Goal: Book appointment/travel/reservation

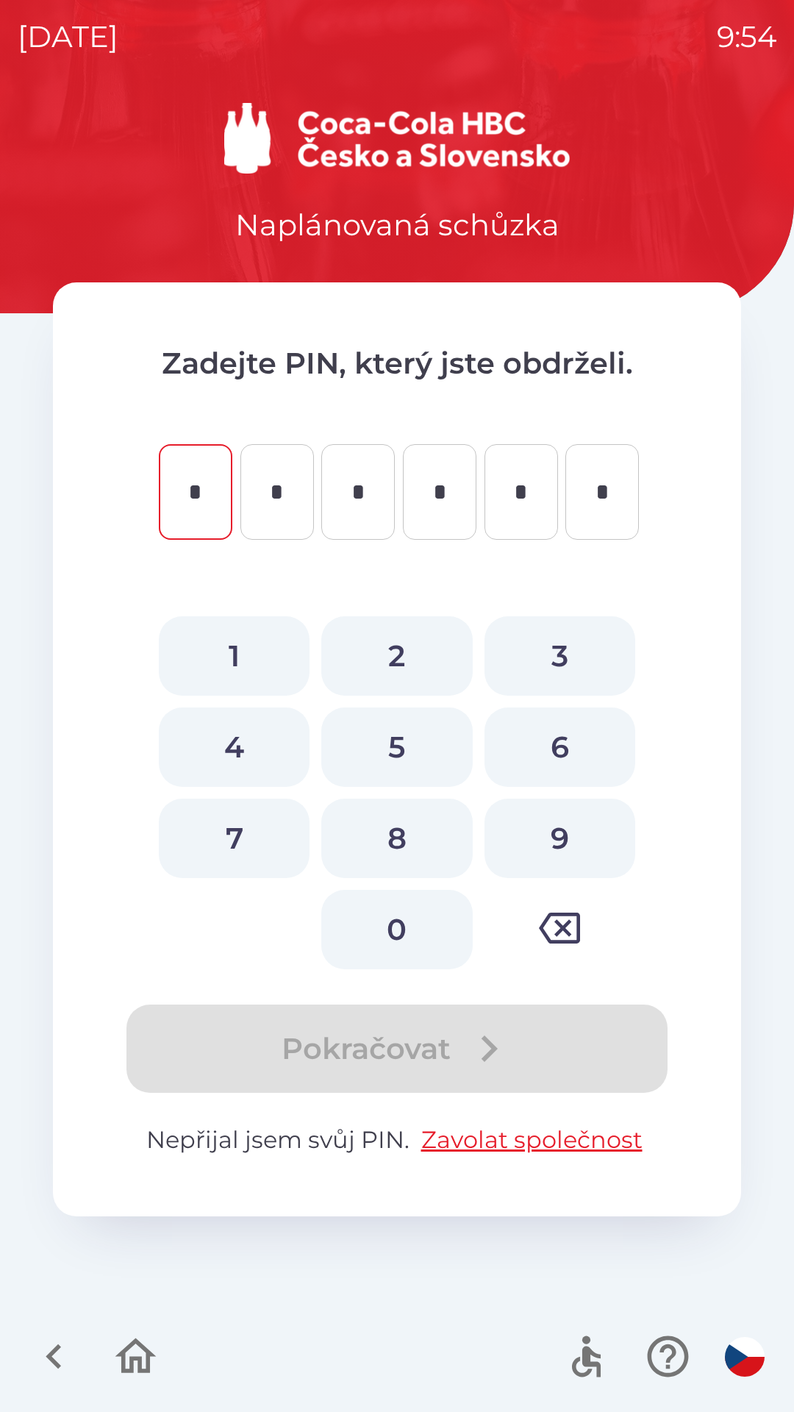
click at [391, 912] on button "0" at bounding box center [396, 929] width 151 height 79
type input "*"
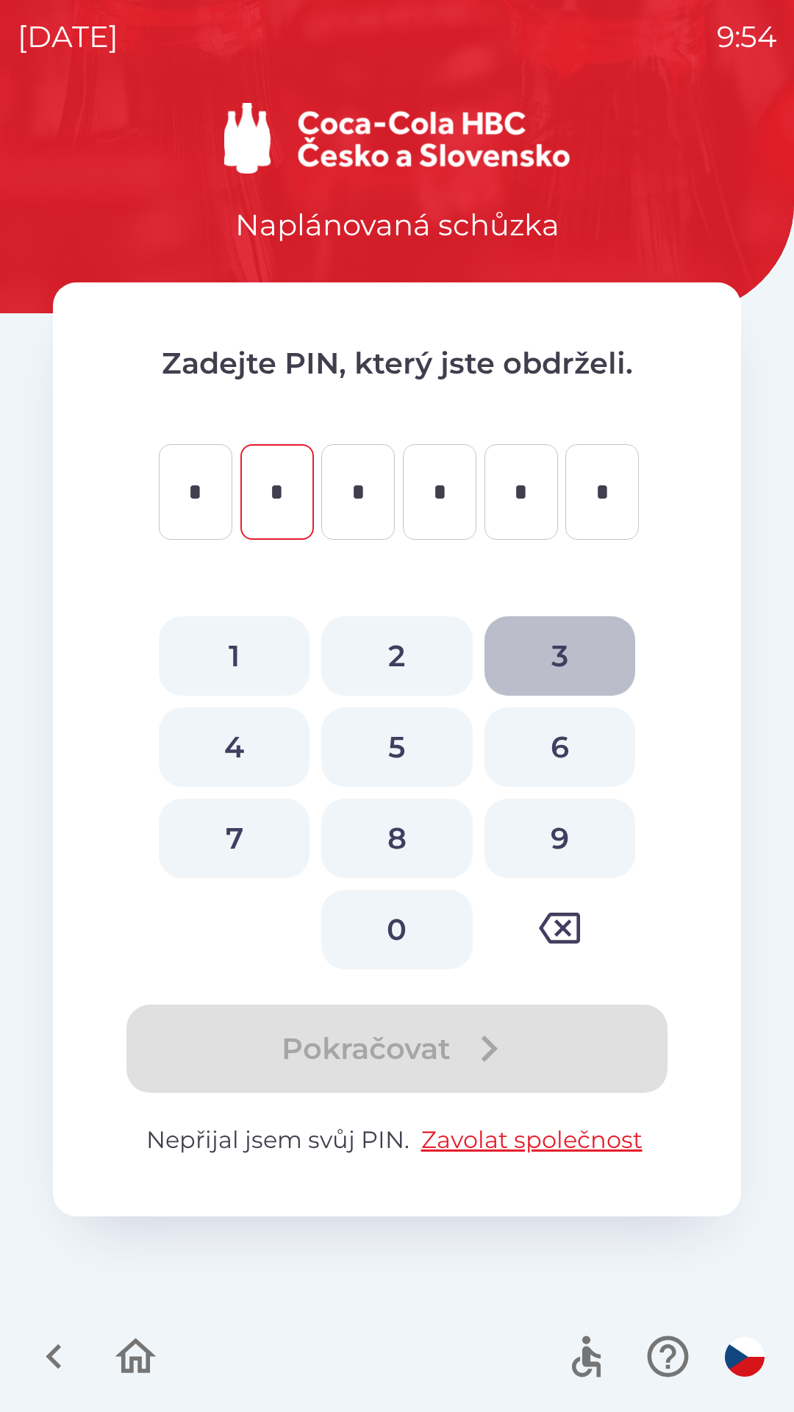
click at [563, 648] on button "3" at bounding box center [560, 655] width 151 height 79
type input "*"
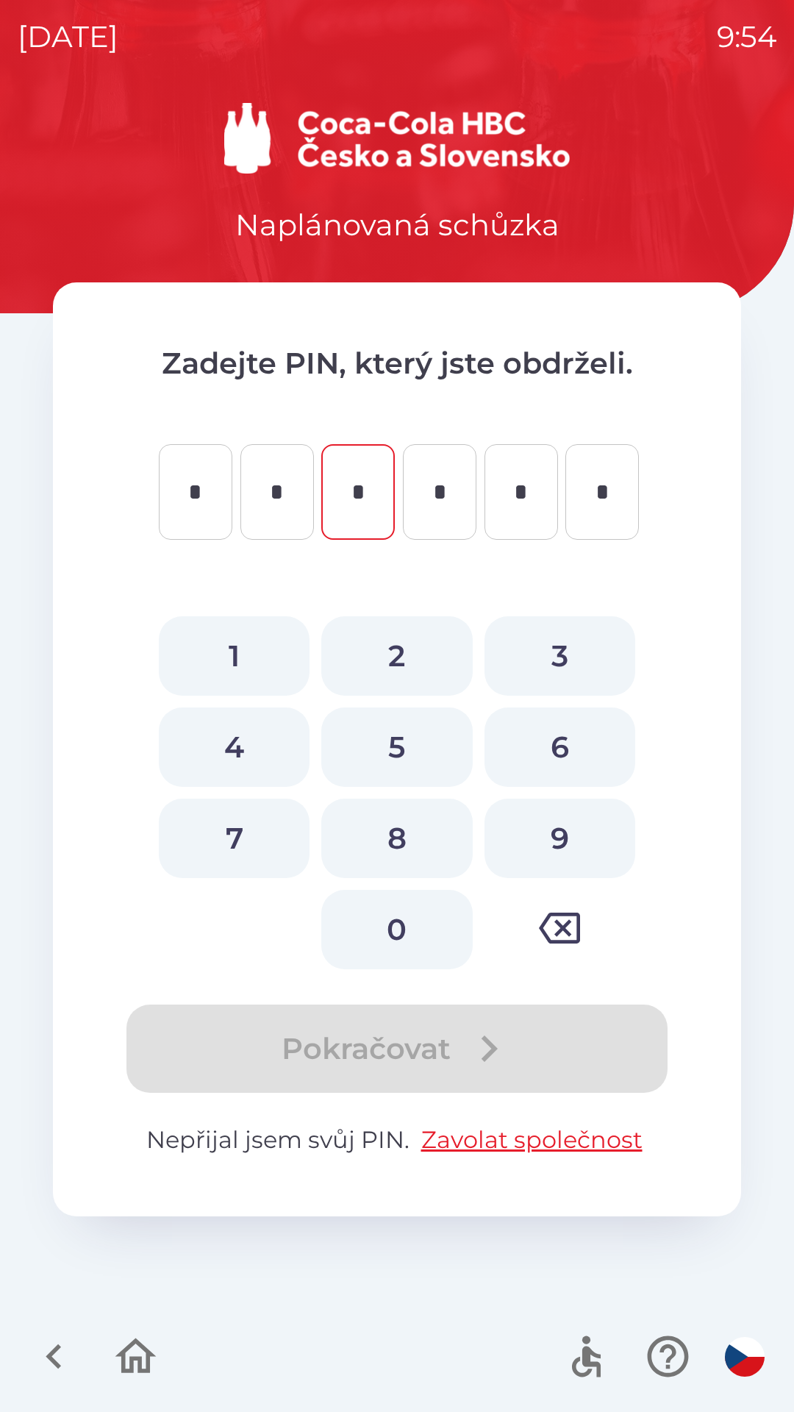
click at [546, 738] on button "6" at bounding box center [560, 747] width 151 height 79
type input "*"
click at [388, 646] on button "2" at bounding box center [396, 655] width 151 height 79
type input "*"
click at [554, 647] on button "3" at bounding box center [560, 655] width 151 height 79
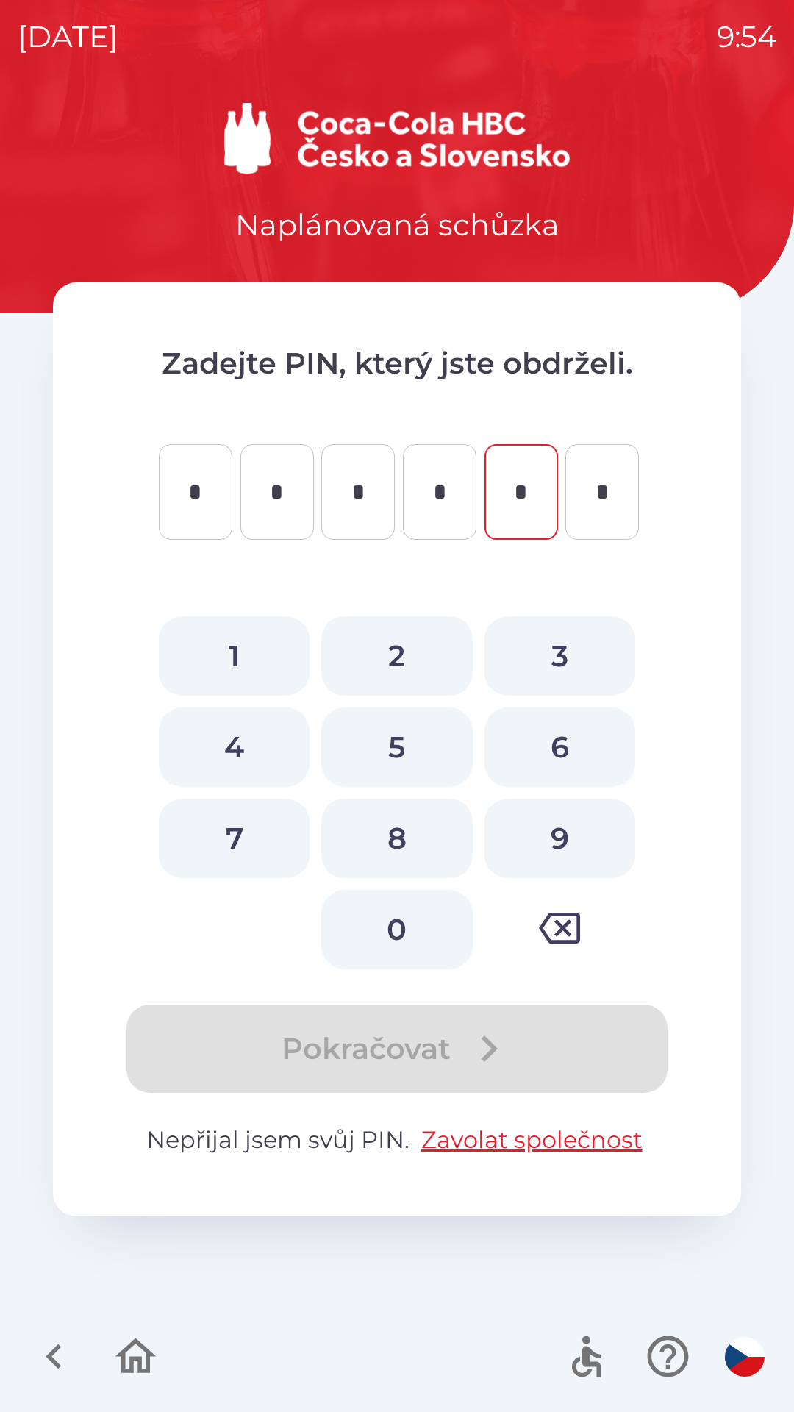
type input "*"
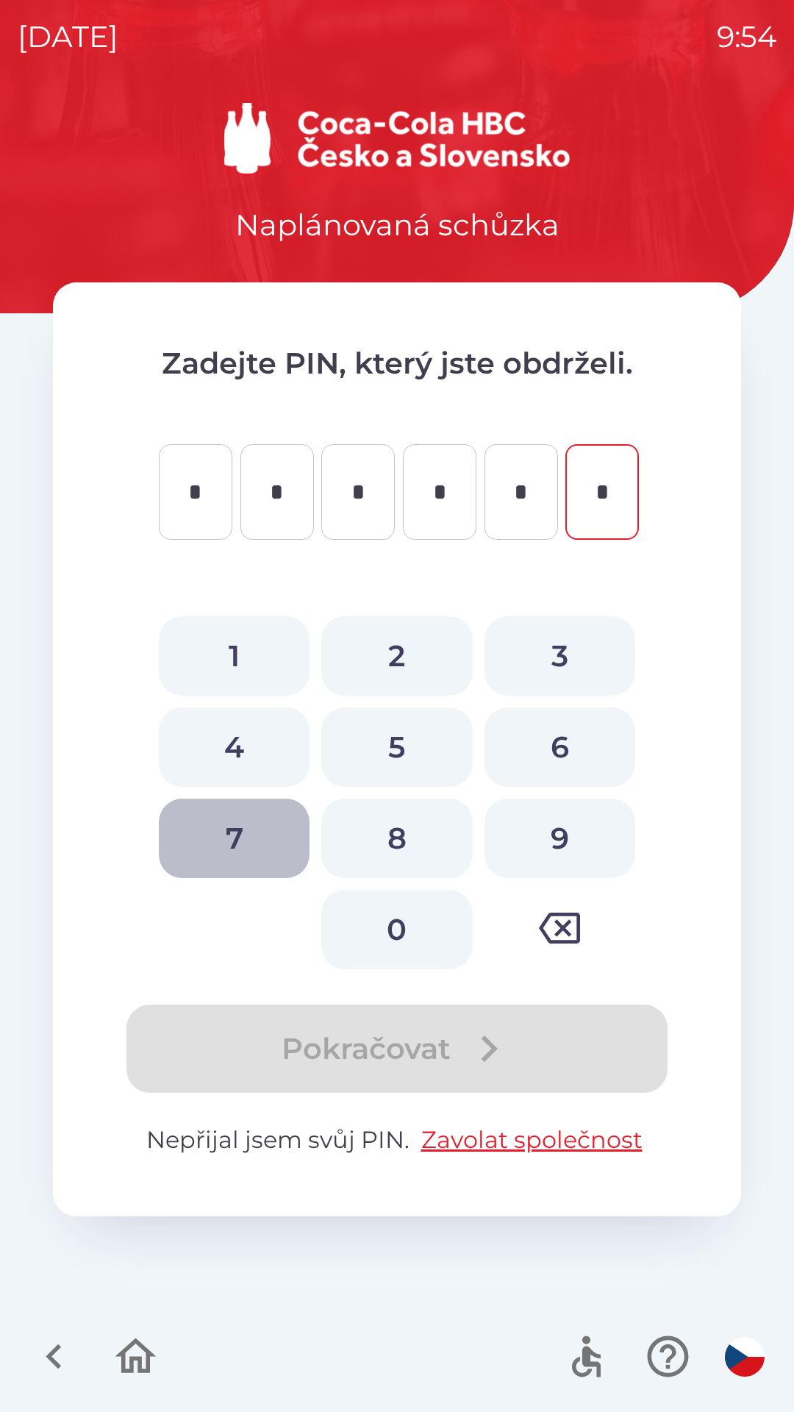
click at [233, 838] on button "7" at bounding box center [234, 838] width 151 height 79
type input "*"
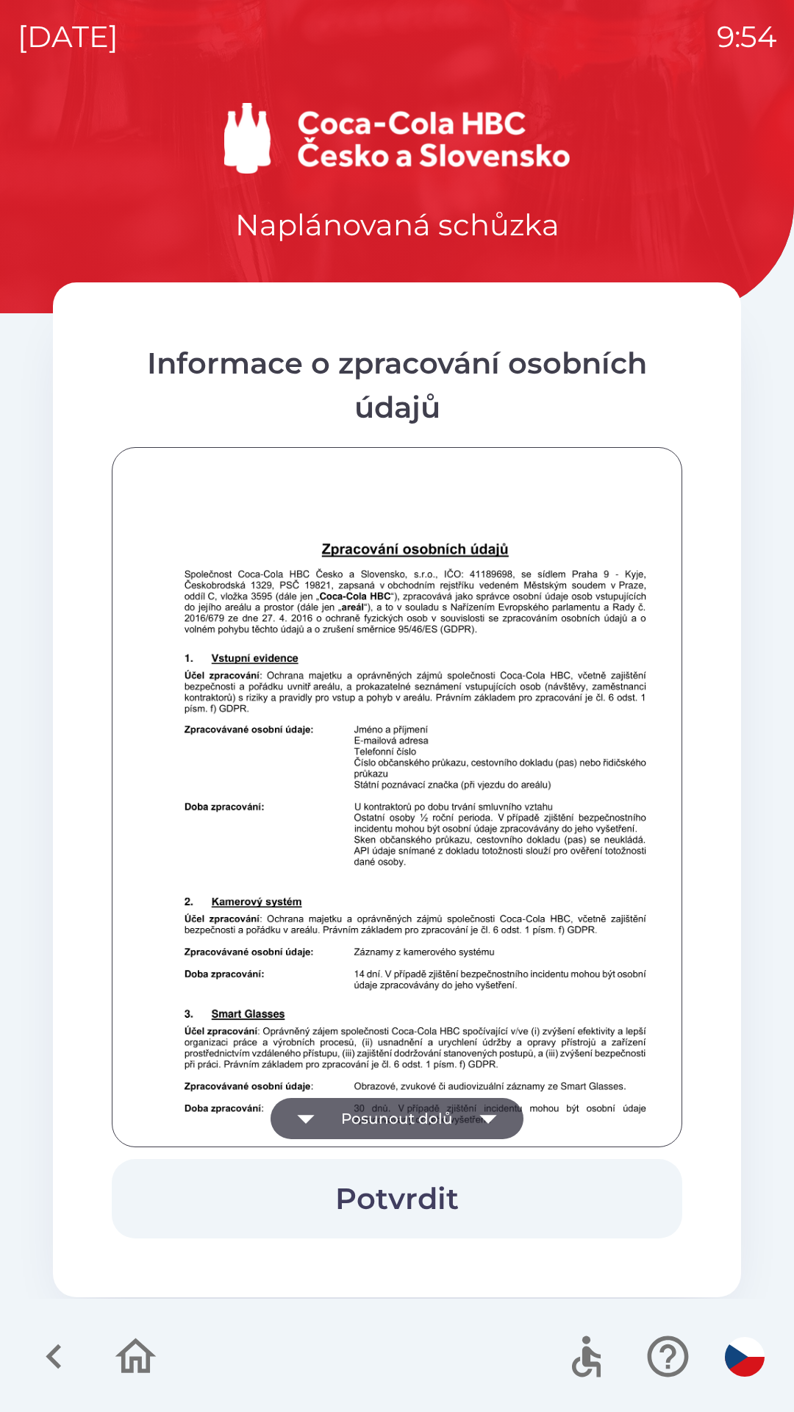
click at [491, 1119] on icon "button" at bounding box center [488, 1119] width 17 height 9
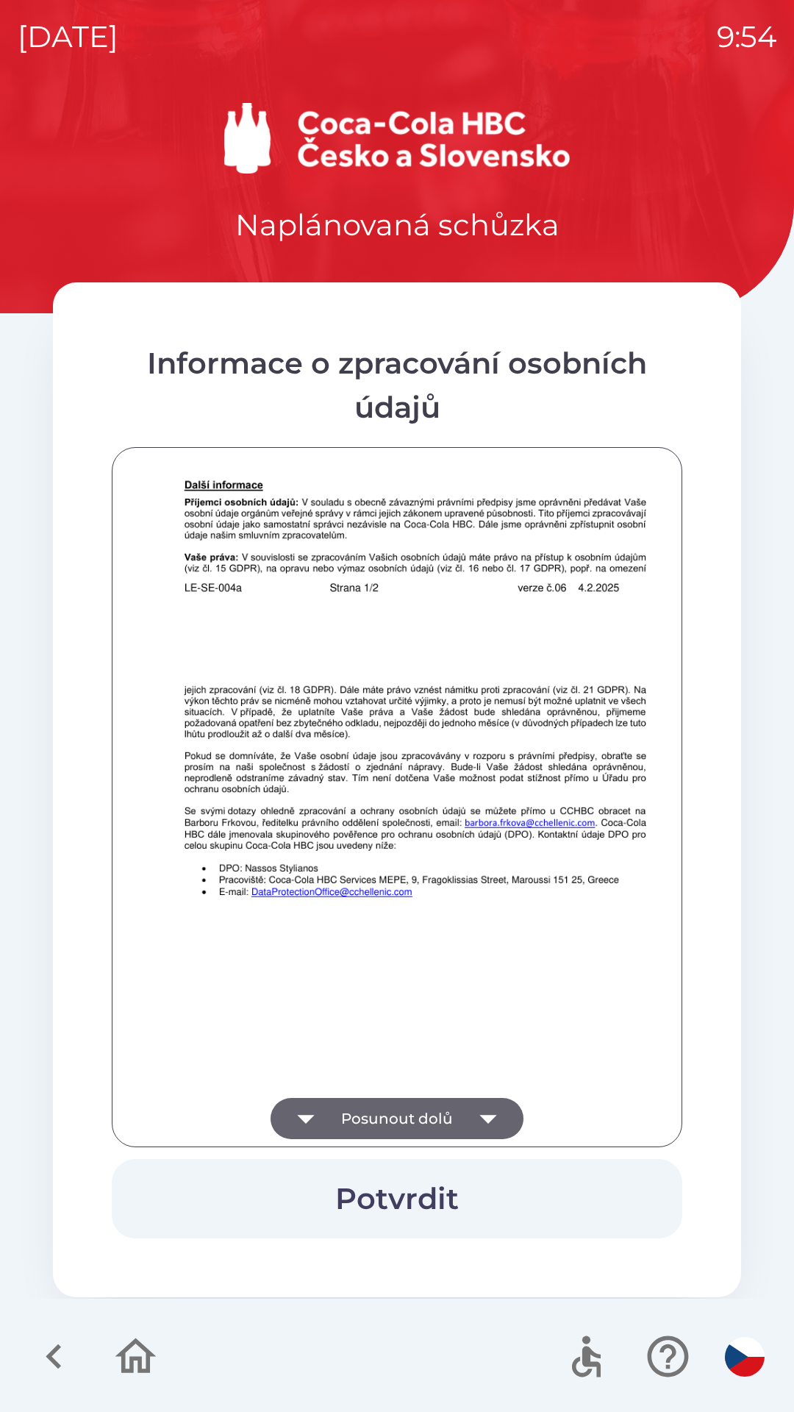
click at [485, 1115] on icon "button" at bounding box center [488, 1118] width 41 height 41
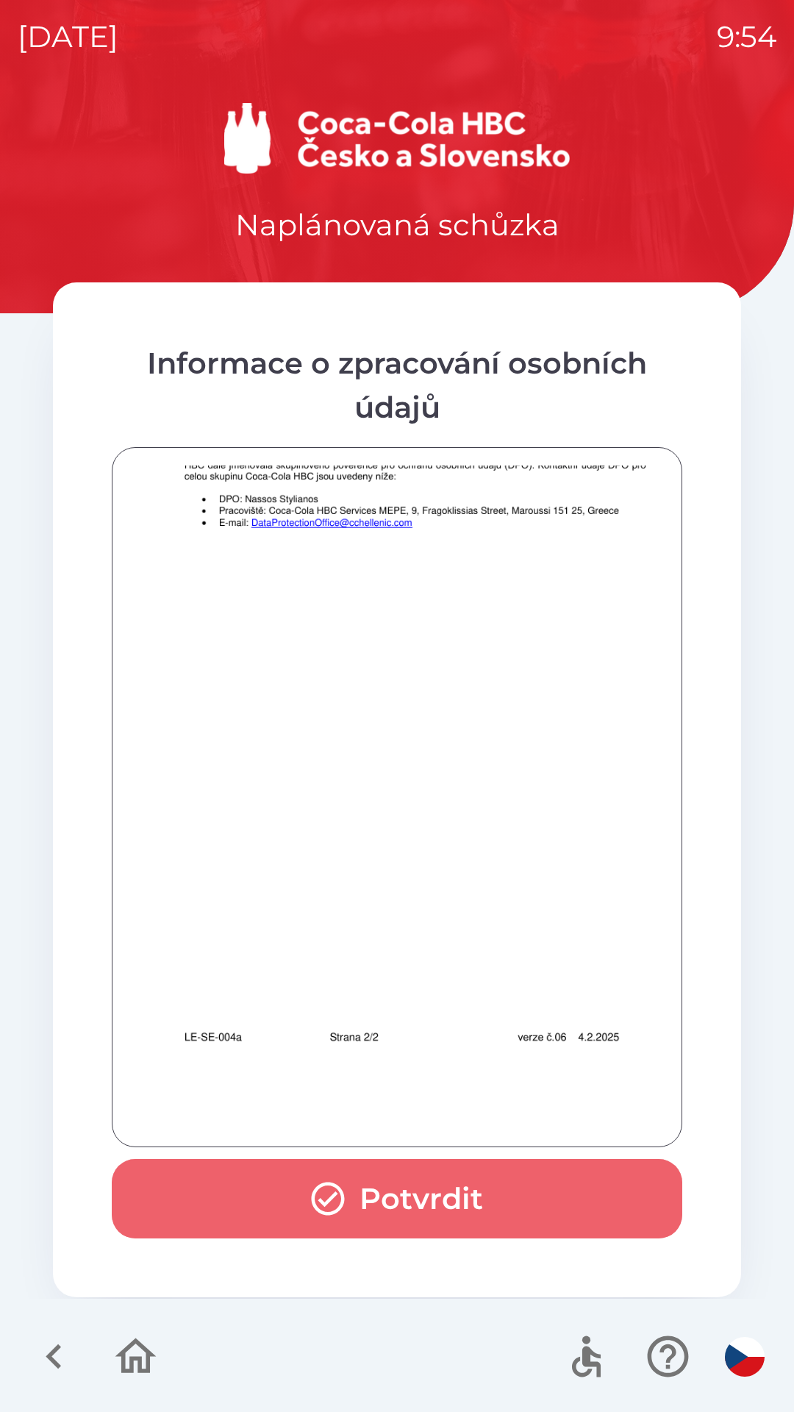
click at [430, 1212] on button "Potvrdit" at bounding box center [397, 1198] width 571 height 79
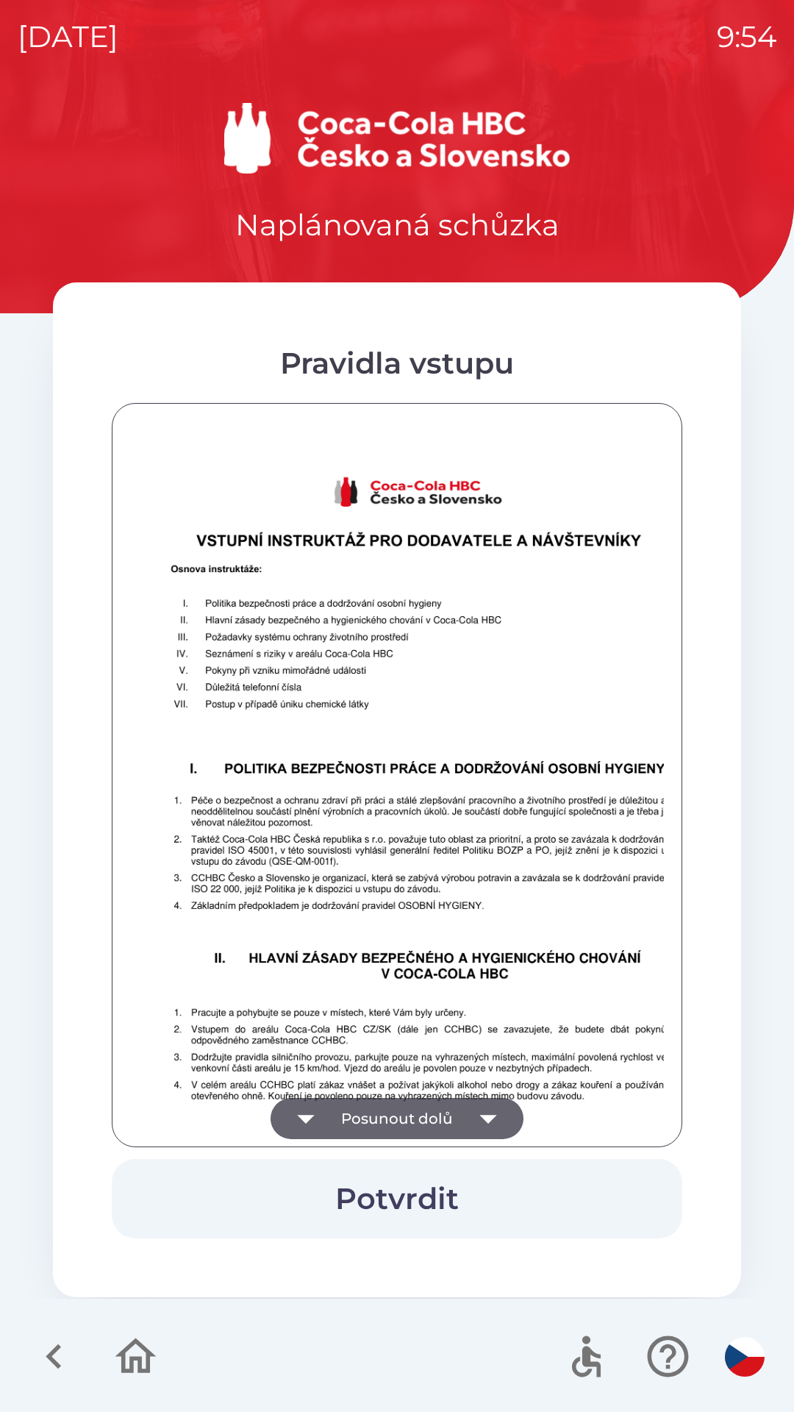
click at [411, 1189] on button "Potvrdit" at bounding box center [397, 1198] width 571 height 79
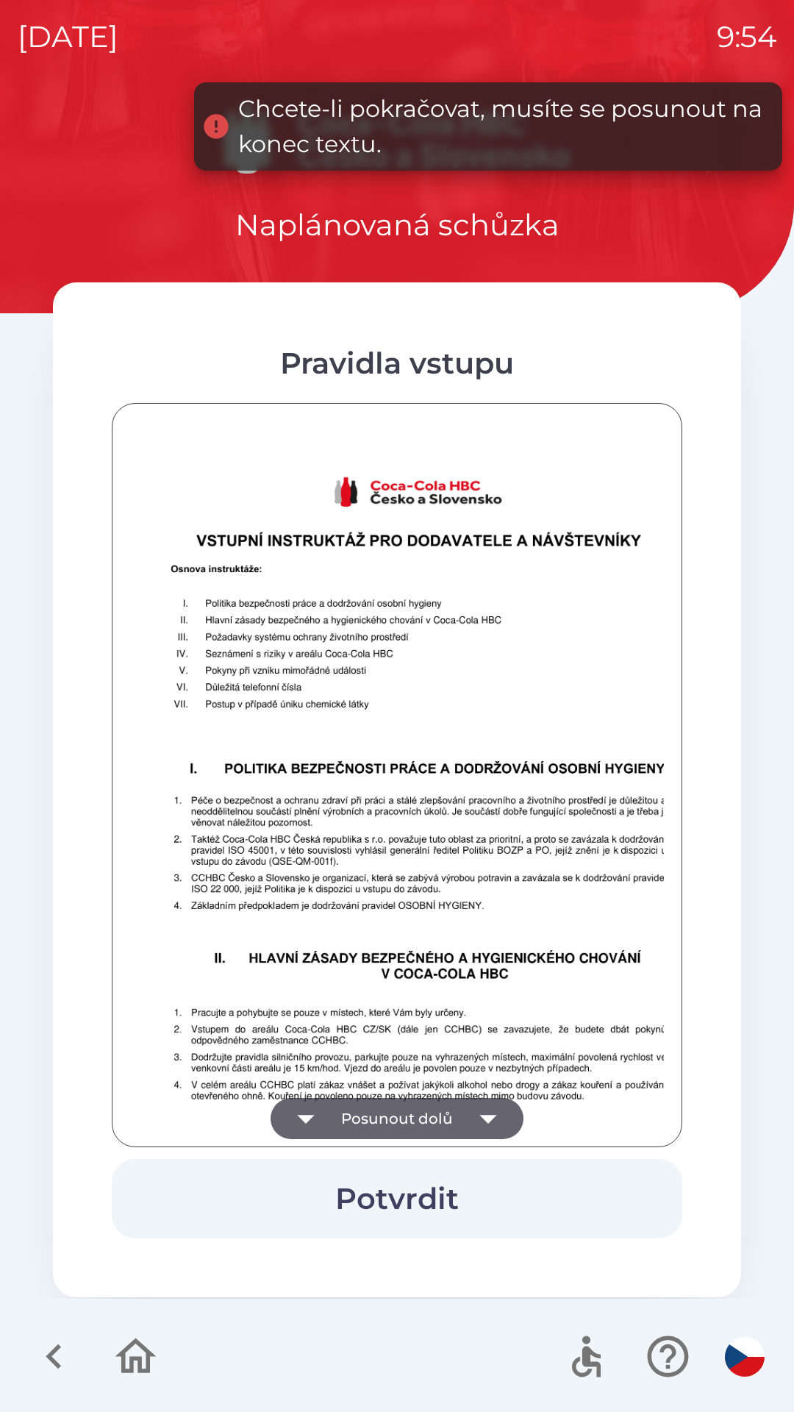
click at [479, 1111] on icon "button" at bounding box center [488, 1118] width 41 height 41
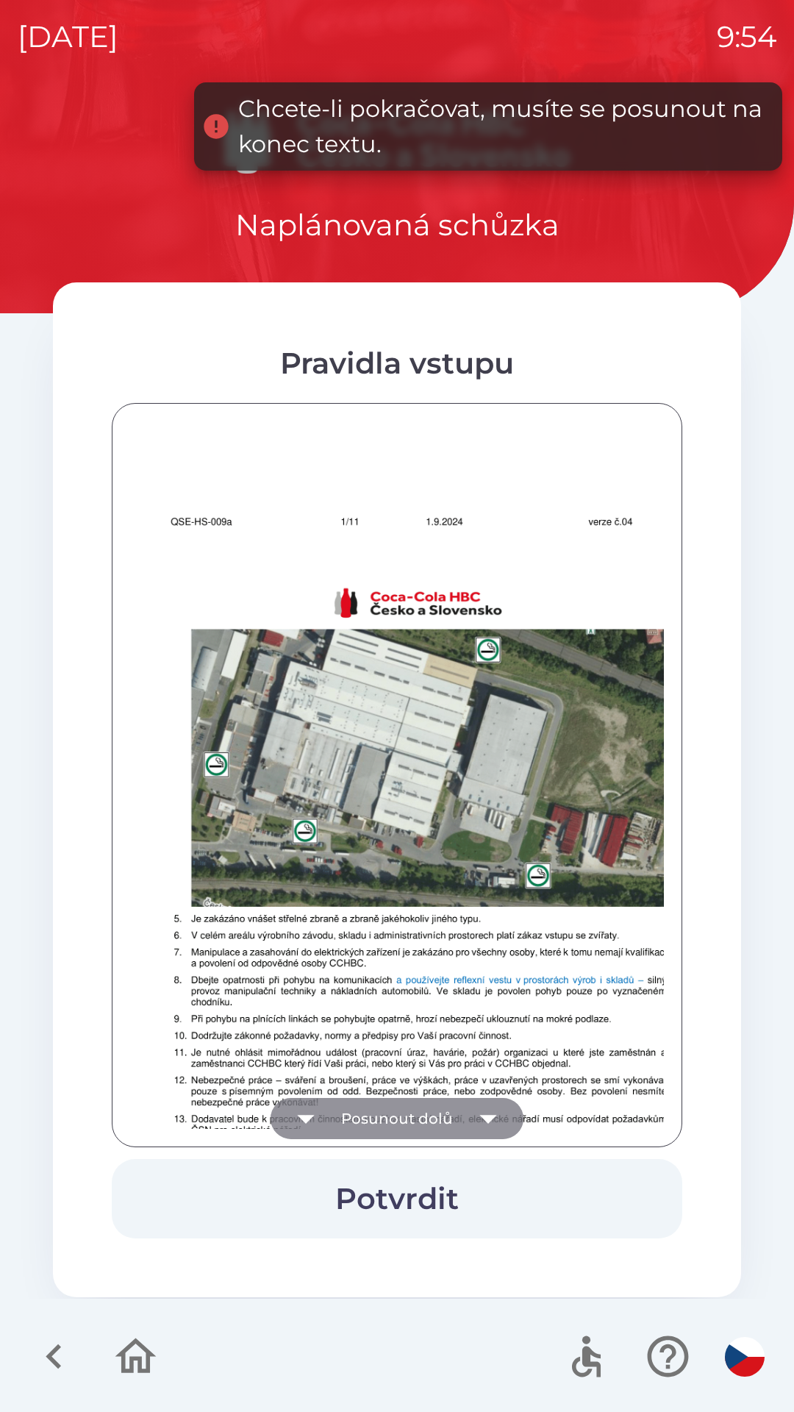
click at [479, 1120] on icon "button" at bounding box center [488, 1118] width 41 height 41
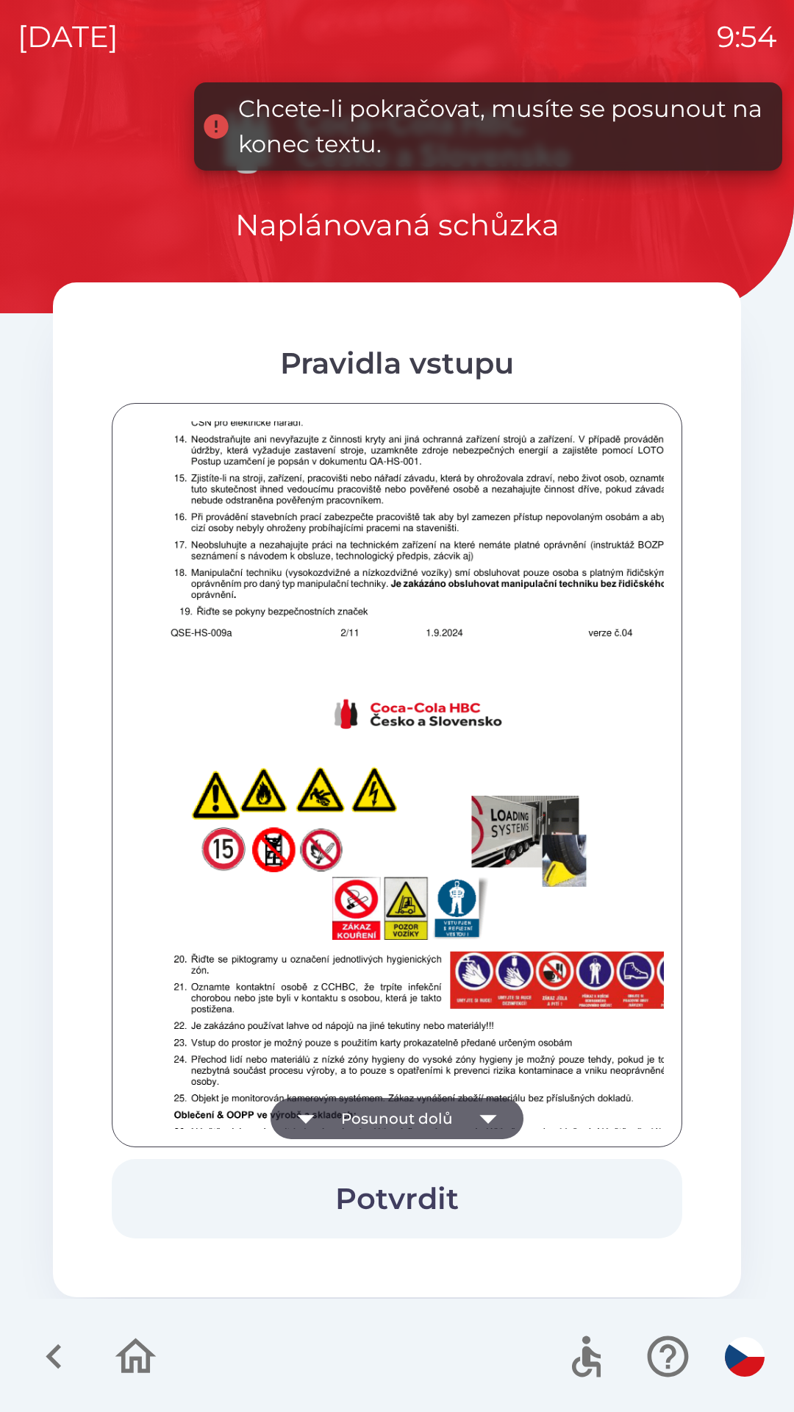
click at [488, 1110] on icon "button" at bounding box center [488, 1118] width 41 height 41
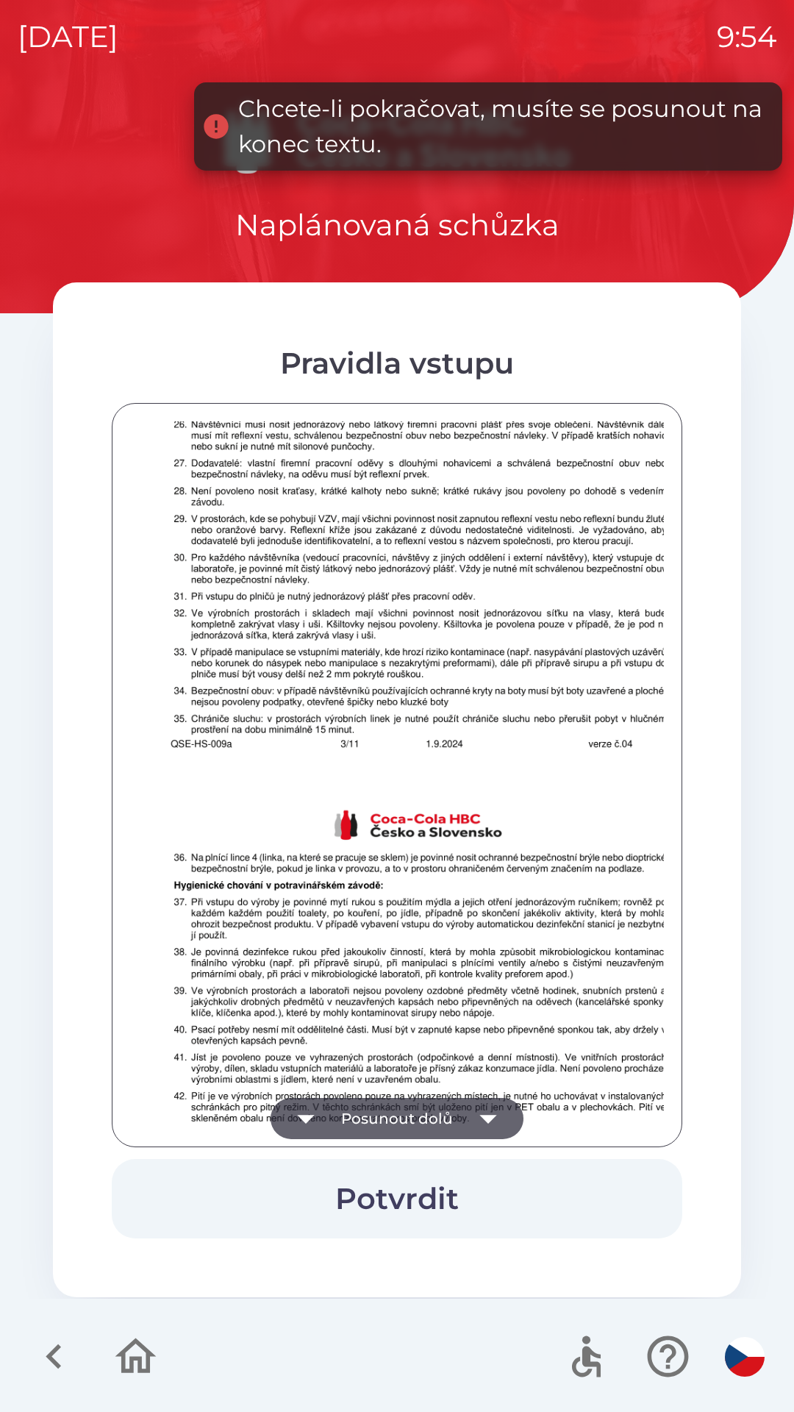
click at [477, 1114] on icon "button" at bounding box center [488, 1118] width 41 height 41
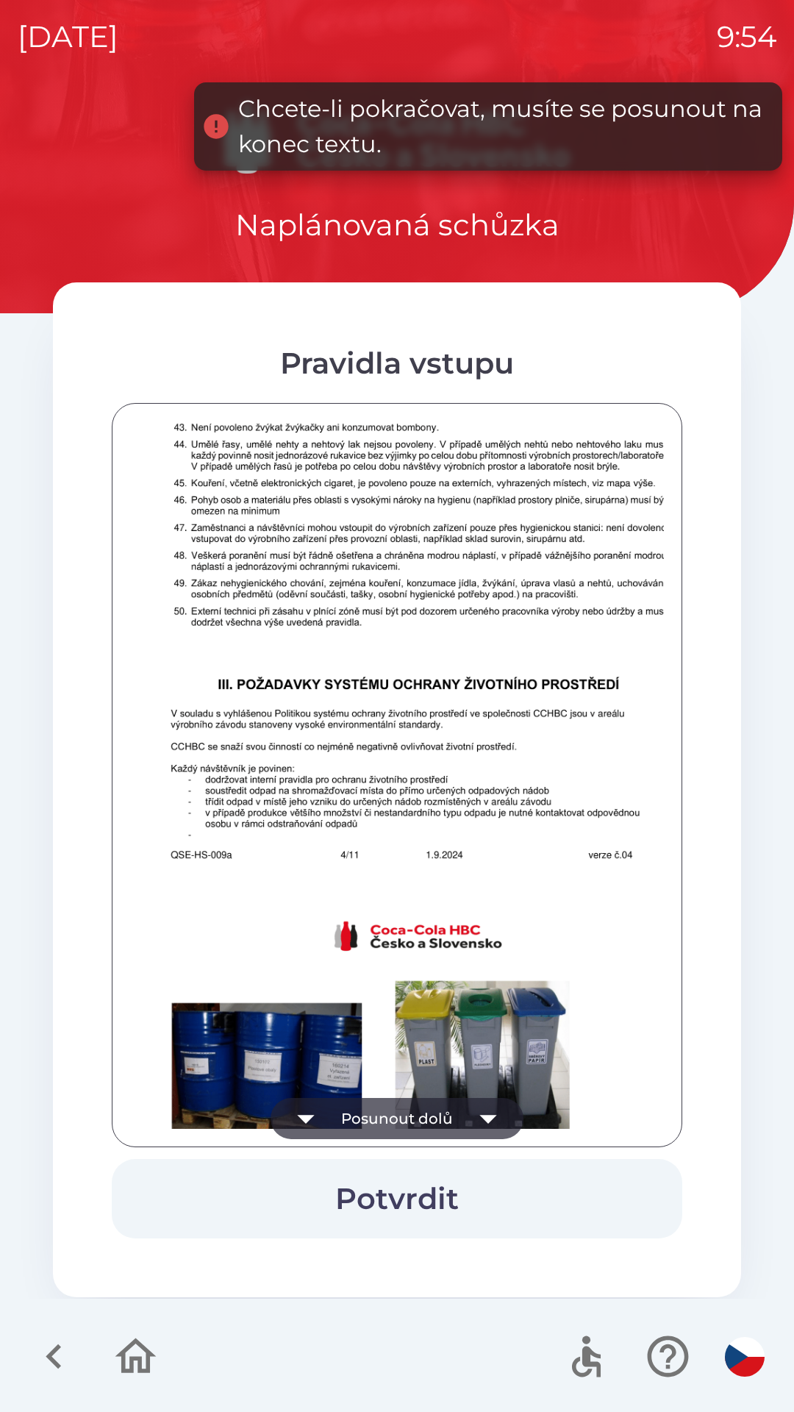
click at [477, 1115] on icon "button" at bounding box center [488, 1118] width 41 height 41
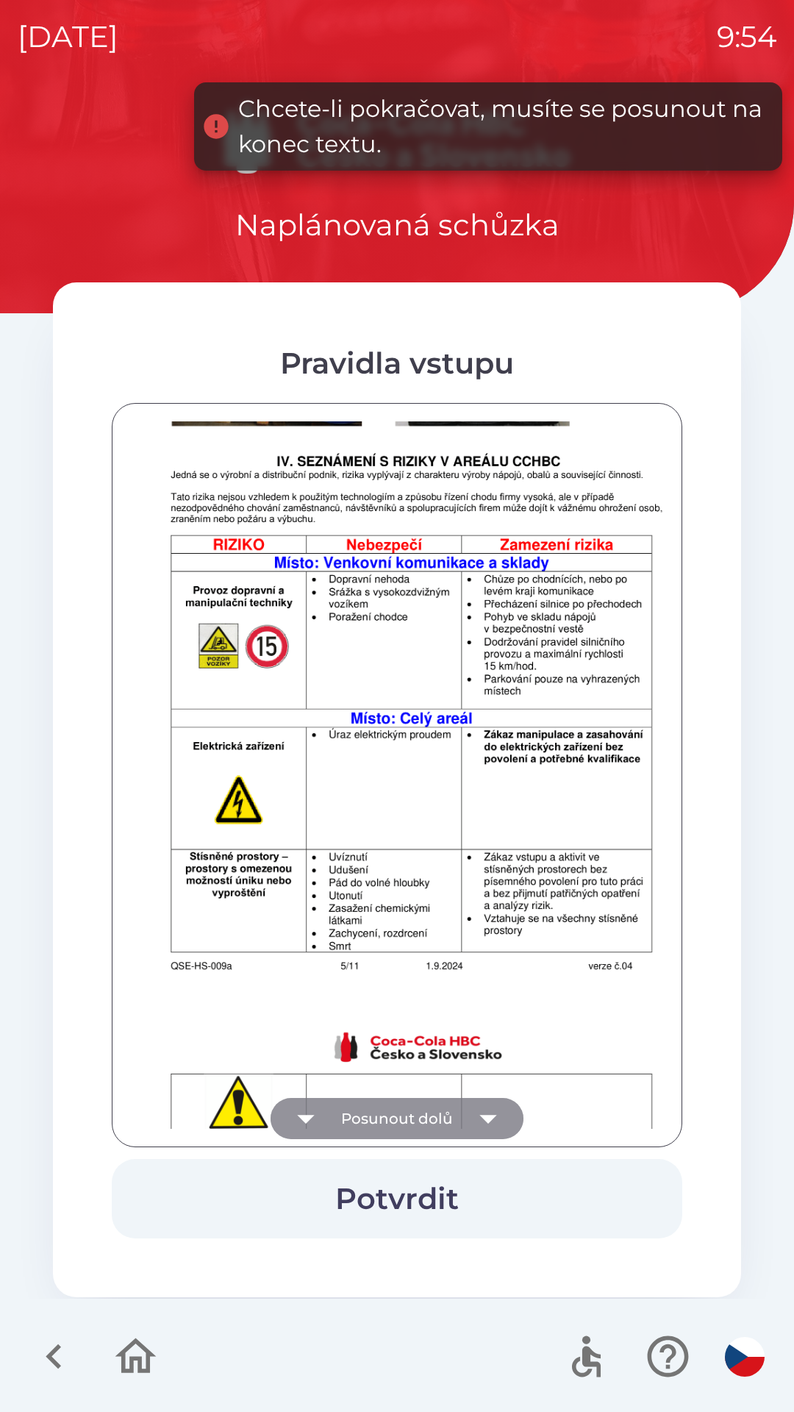
click at [479, 1114] on icon "button" at bounding box center [488, 1118] width 41 height 41
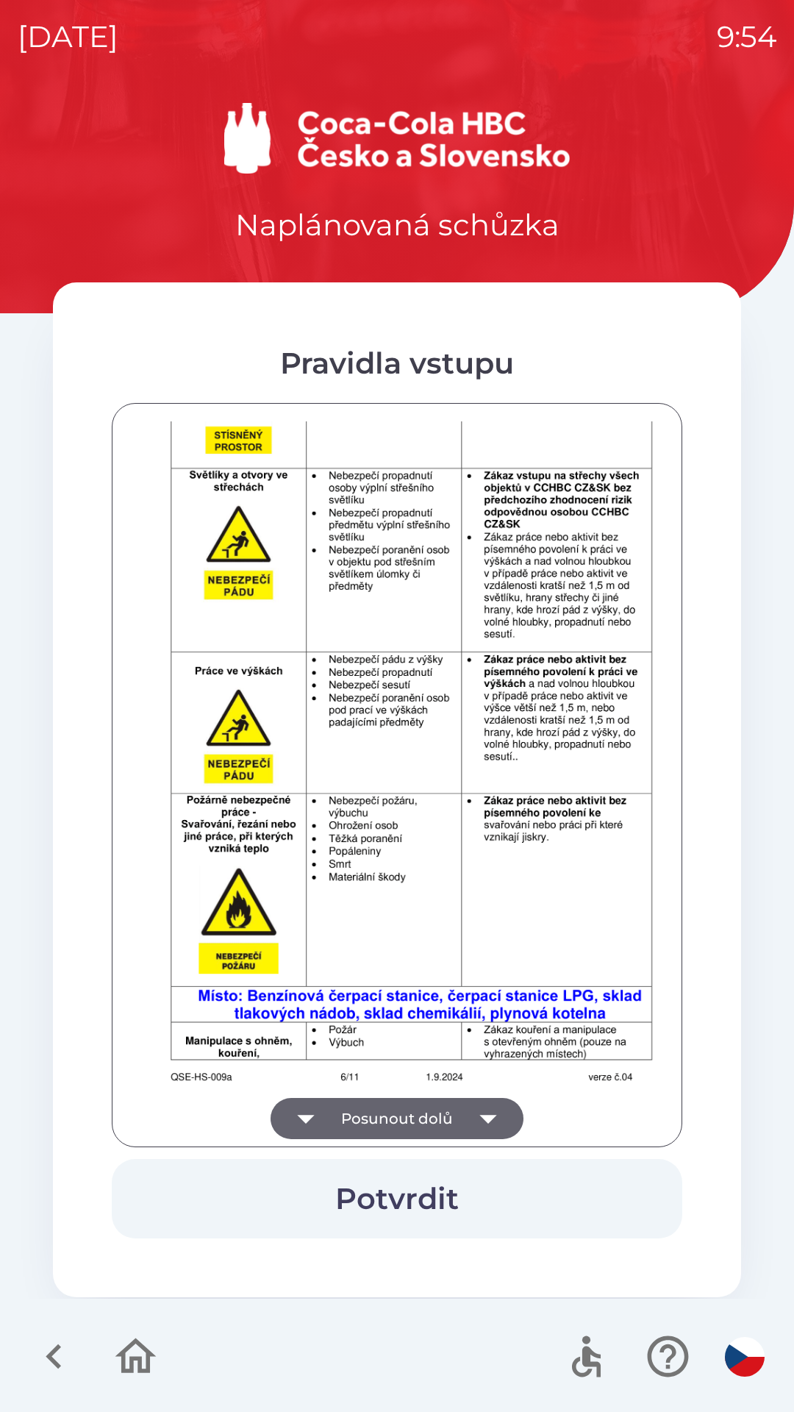
click at [477, 1120] on icon "button" at bounding box center [488, 1118] width 41 height 41
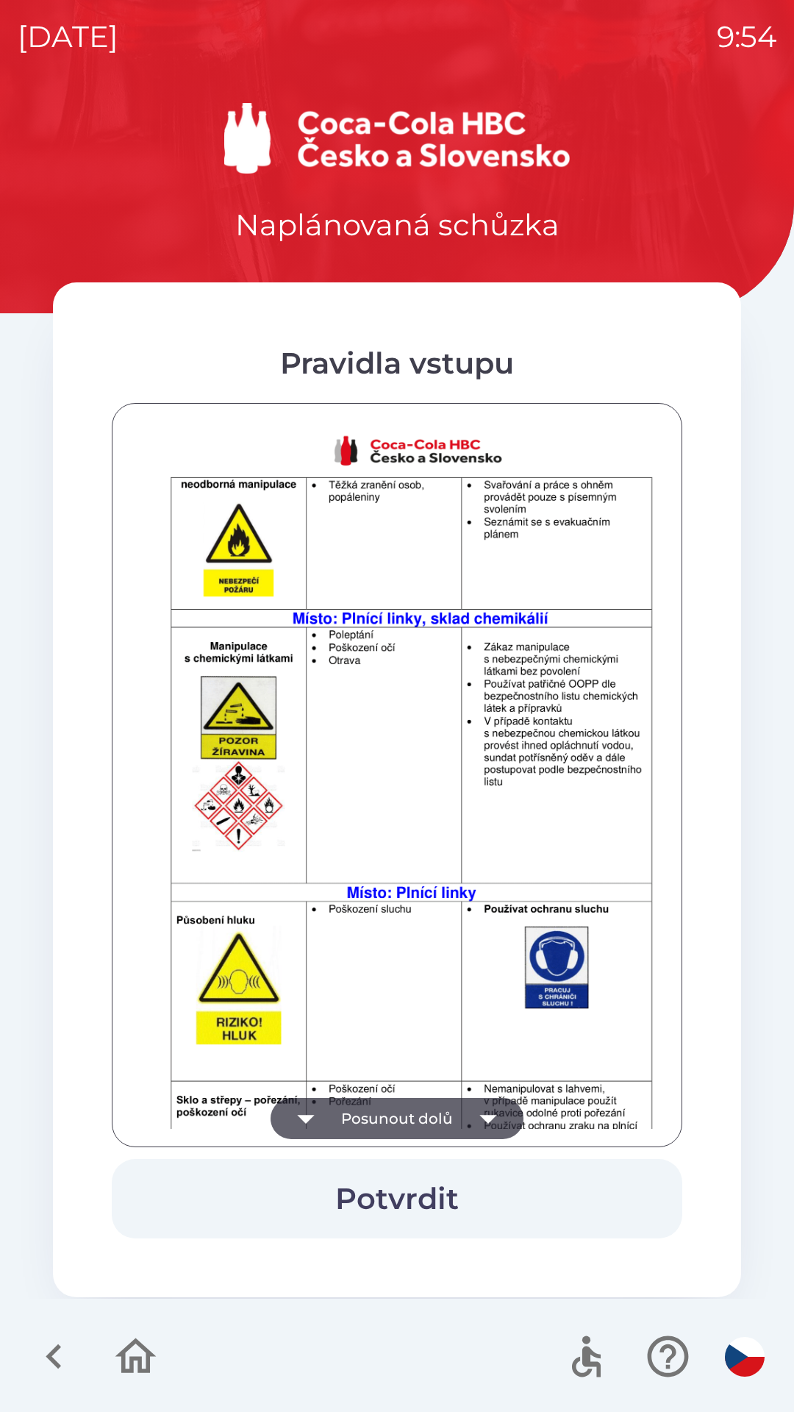
click at [479, 1115] on icon "button" at bounding box center [488, 1118] width 41 height 41
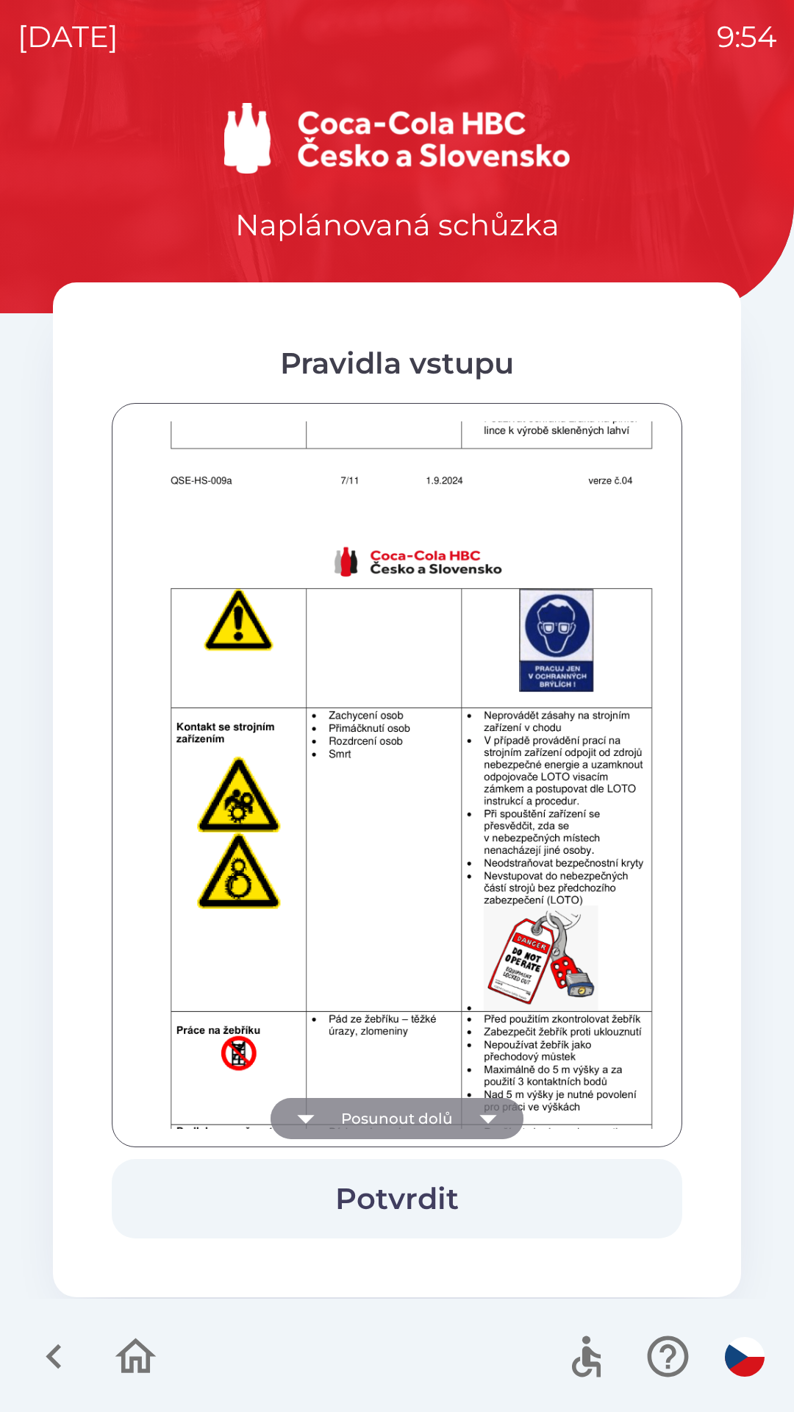
click at [480, 1119] on icon "button" at bounding box center [488, 1118] width 41 height 41
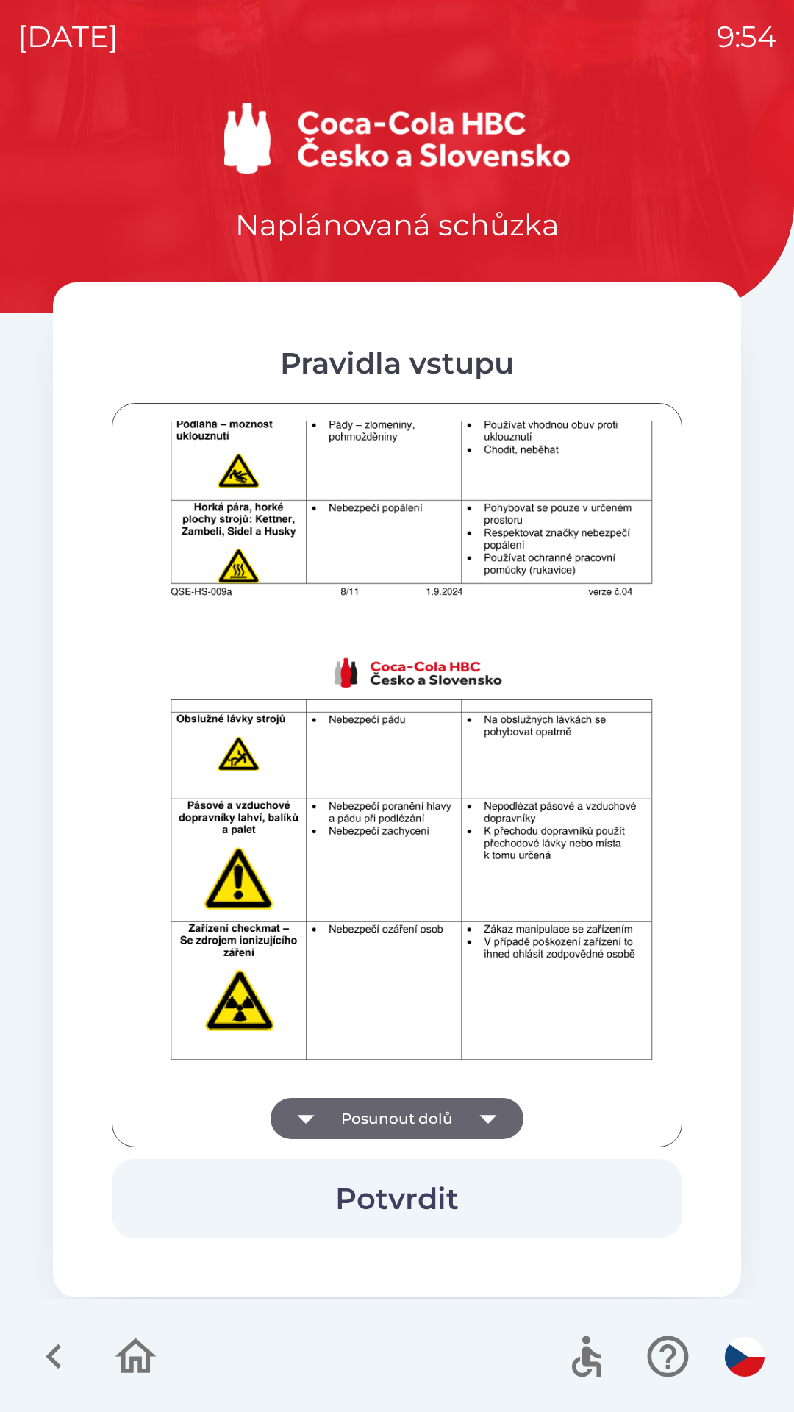
click at [487, 1105] on icon "button" at bounding box center [488, 1118] width 41 height 41
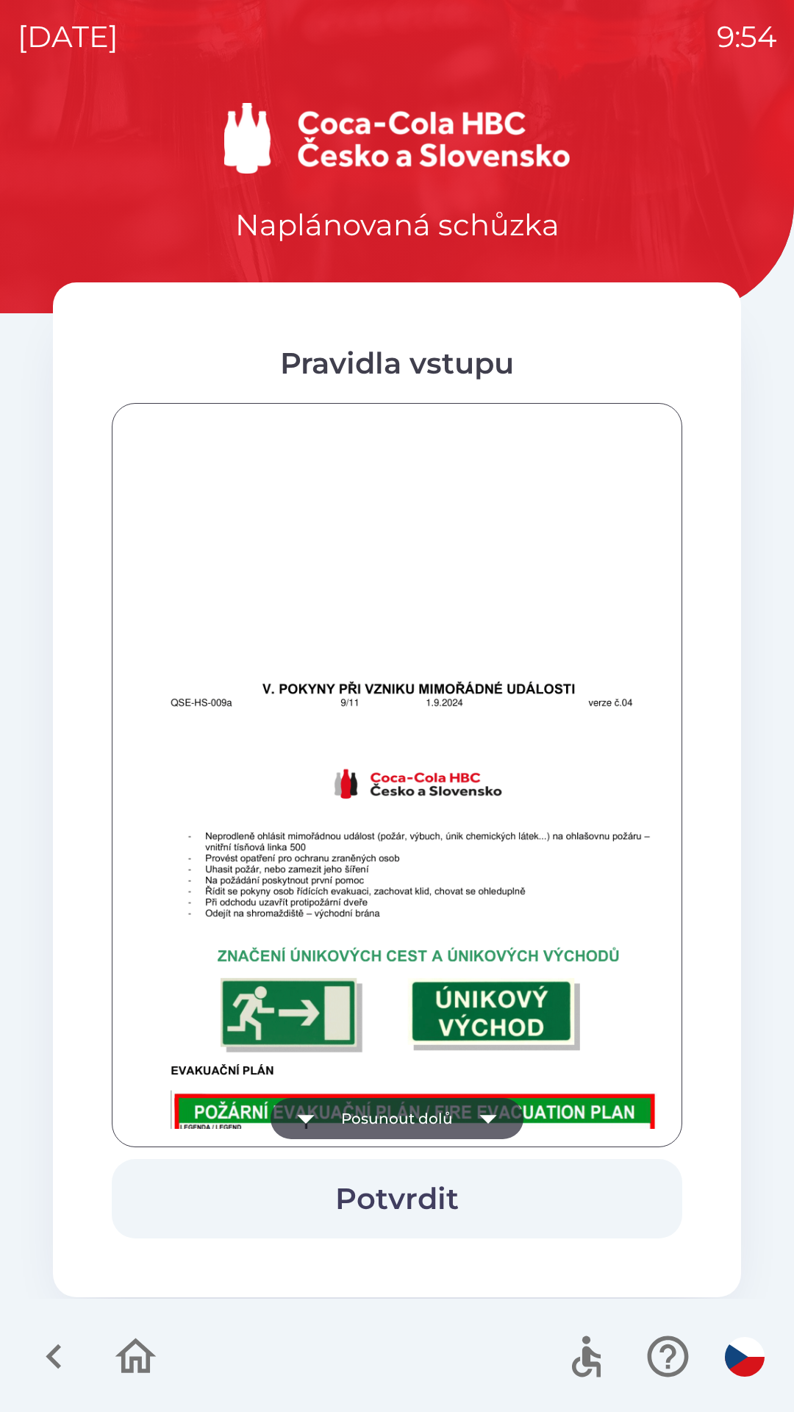
click at [488, 1105] on icon "button" at bounding box center [488, 1118] width 41 height 41
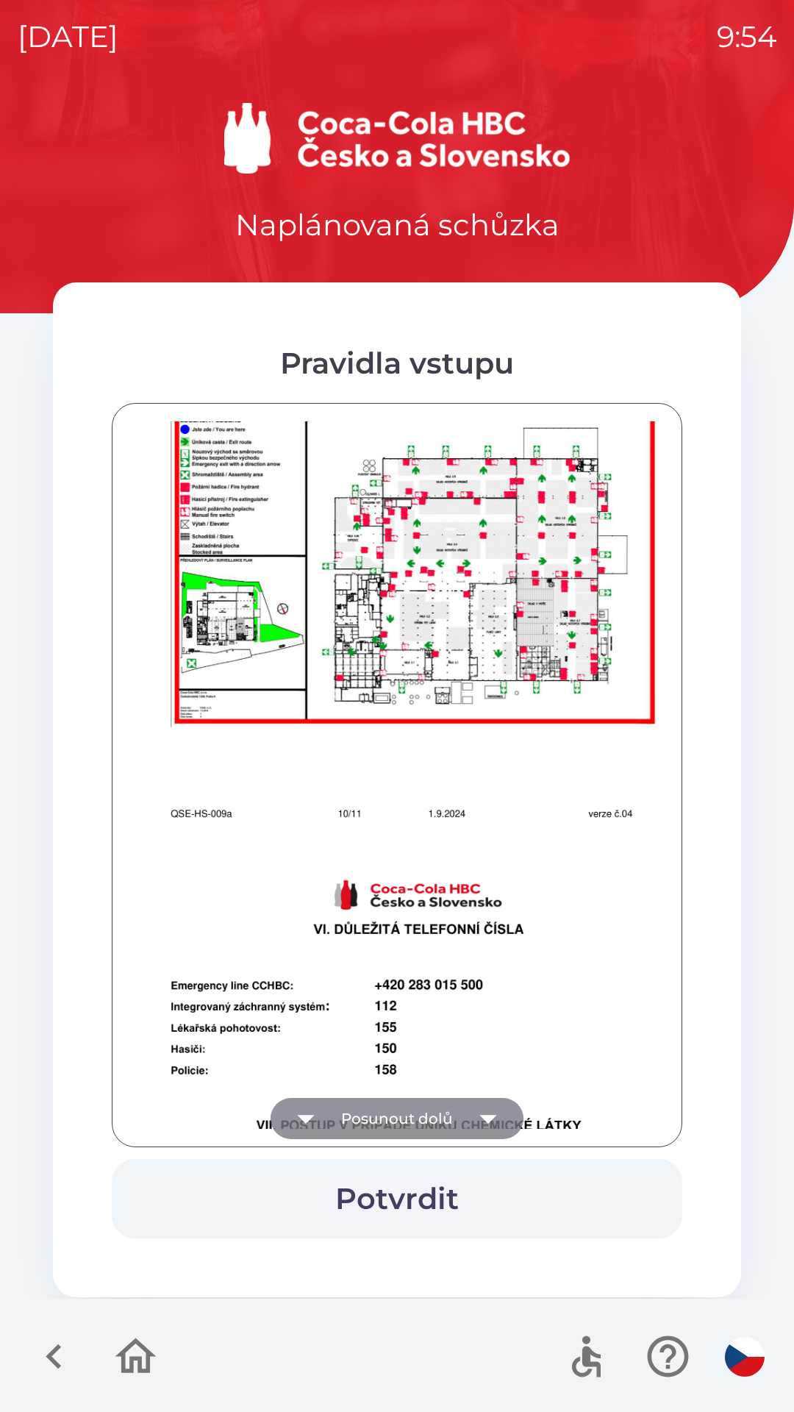
click at [488, 1107] on icon "button" at bounding box center [488, 1118] width 41 height 41
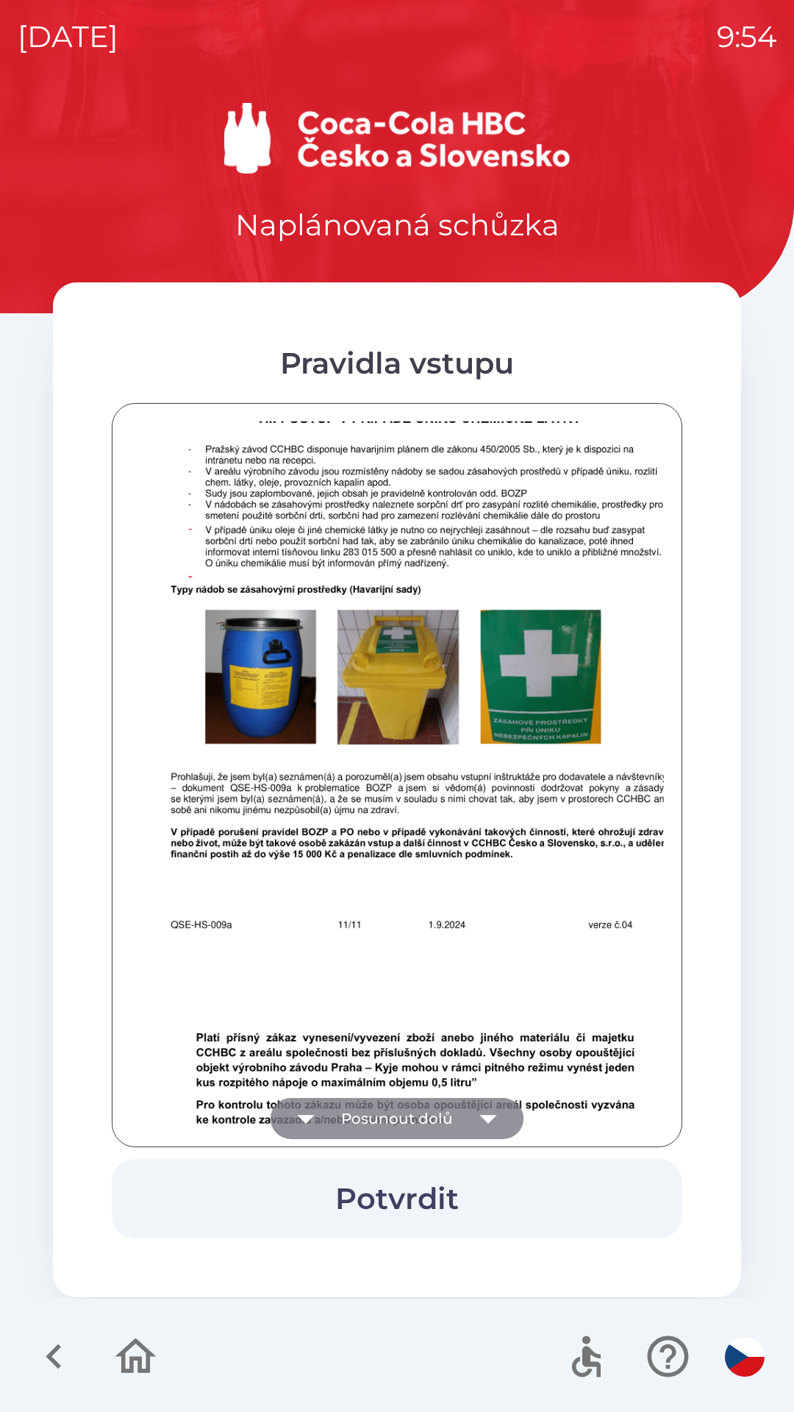
click at [474, 1120] on icon "button" at bounding box center [488, 1118] width 41 height 41
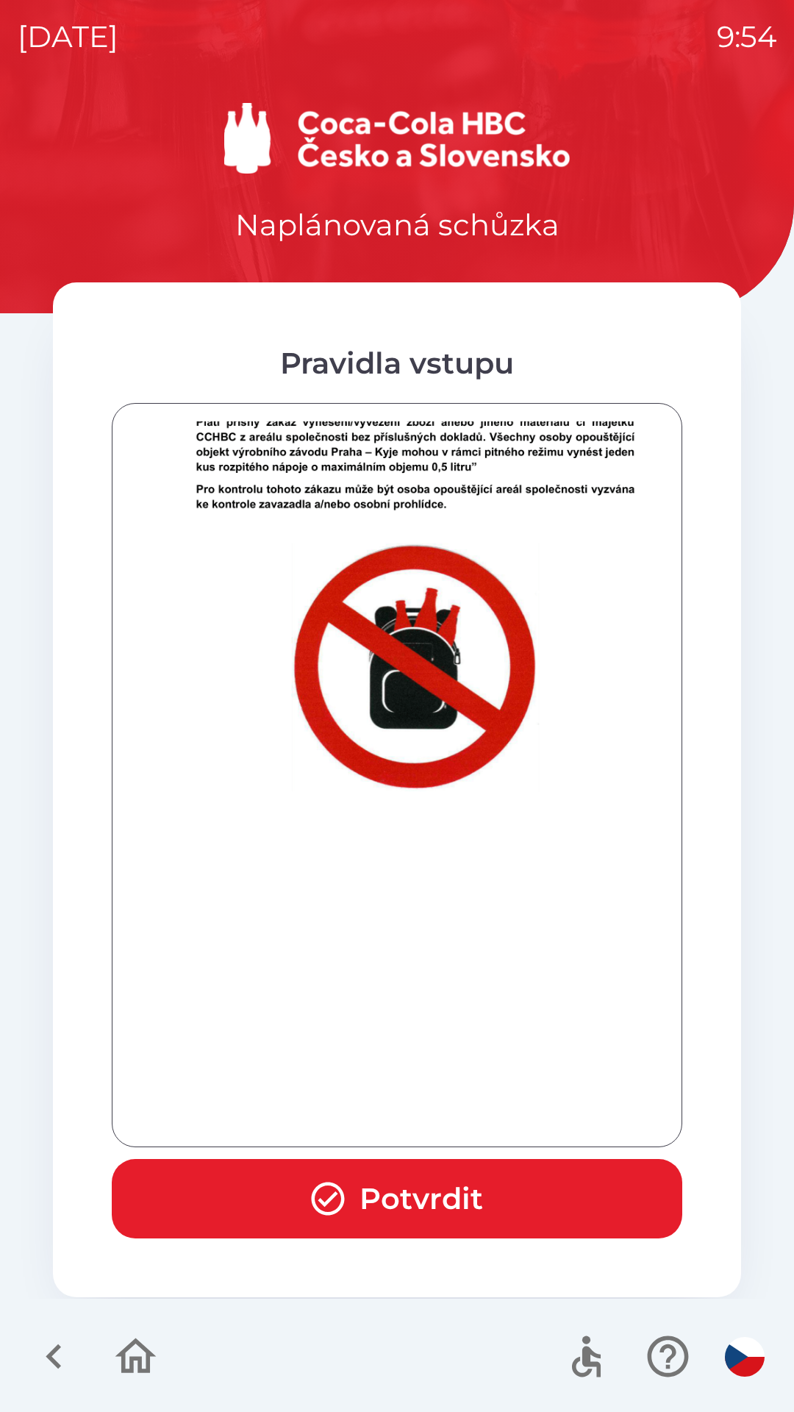
click at [430, 1199] on button "Potvrdit" at bounding box center [397, 1198] width 571 height 79
